Goal: Information Seeking & Learning: Learn about a topic

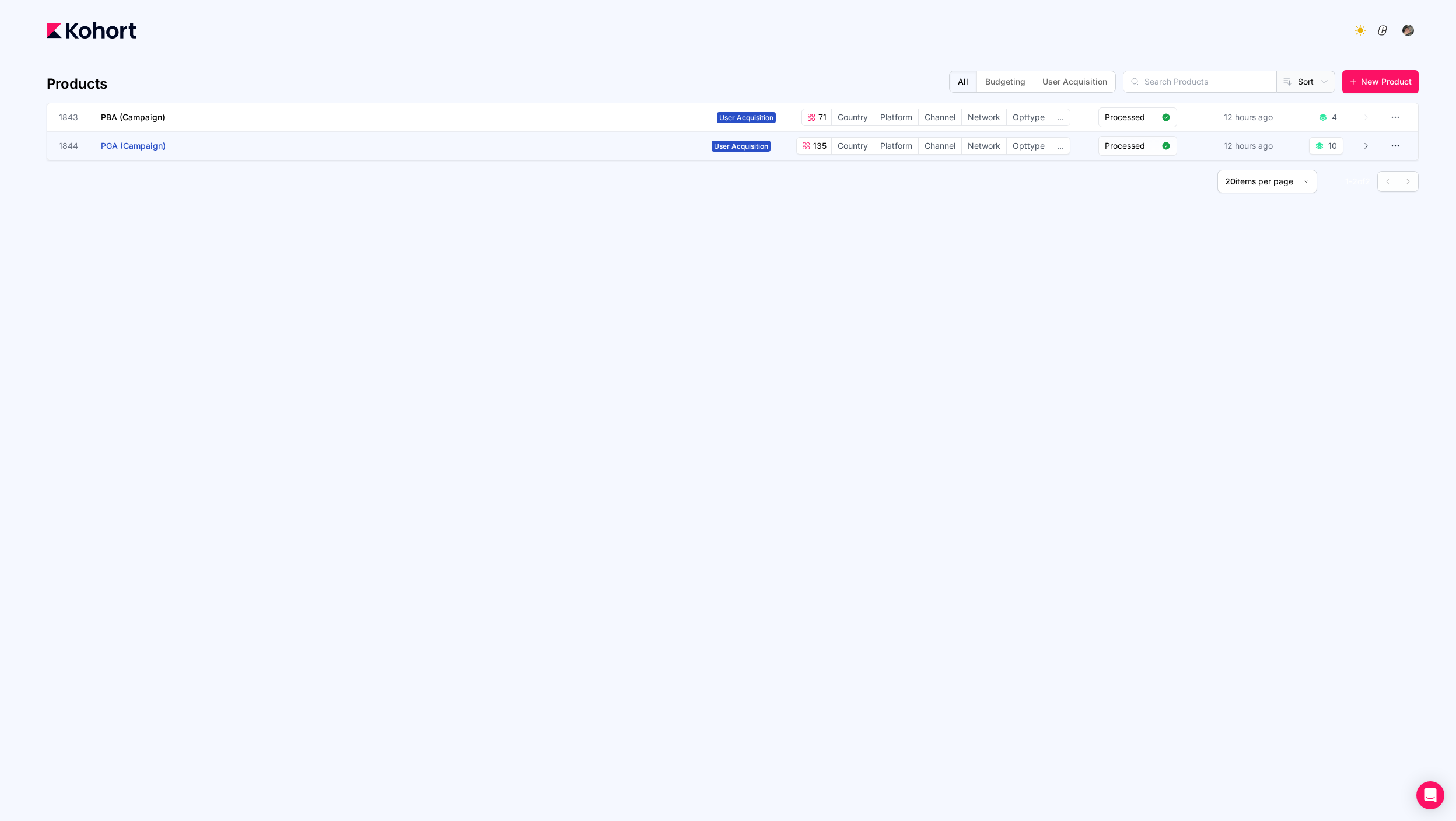
click at [308, 145] on app-overlay-popup "1844 PGA (Campaign)" at bounding box center [383, 145] width 649 height 28
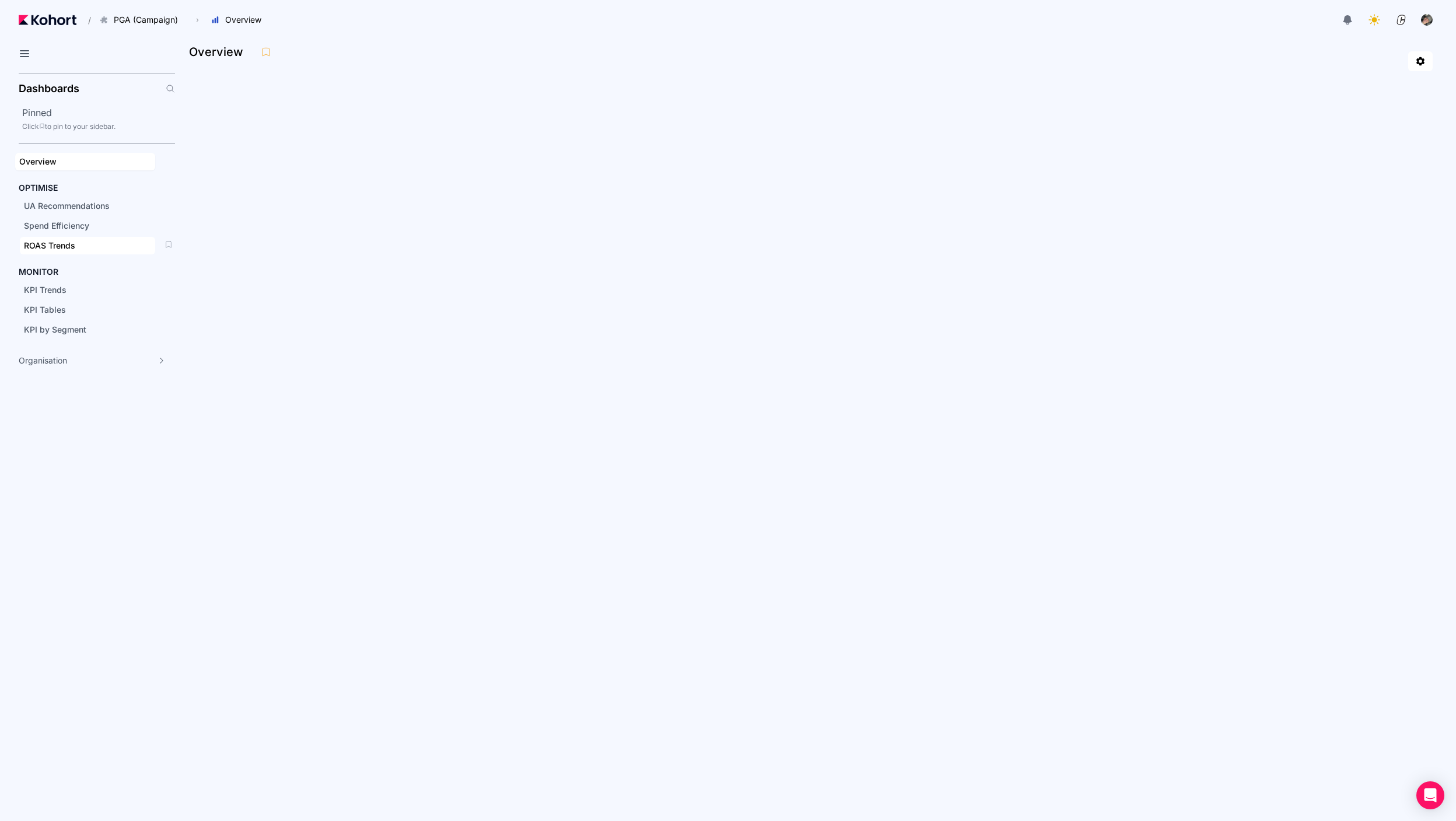
click at [99, 247] on div "ROAS Trends" at bounding box center [87, 246] width 127 height 12
click at [90, 201] on span "UA Recommendations" at bounding box center [67, 205] width 86 height 10
